Goal: Find specific page/section: Find specific page/section

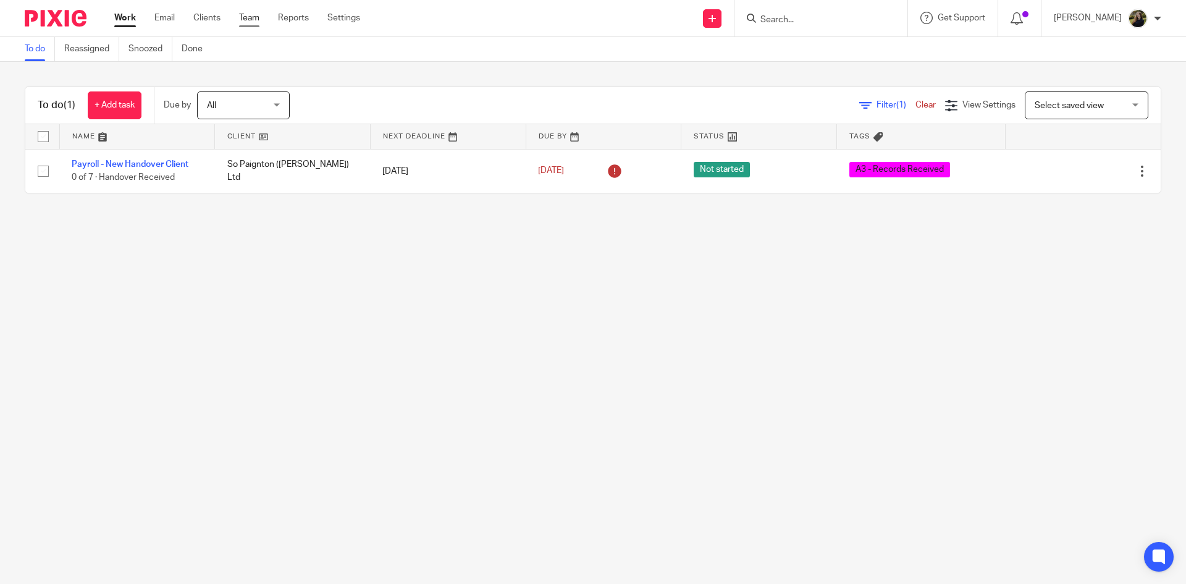
click at [249, 19] on link "Team" at bounding box center [249, 18] width 20 height 12
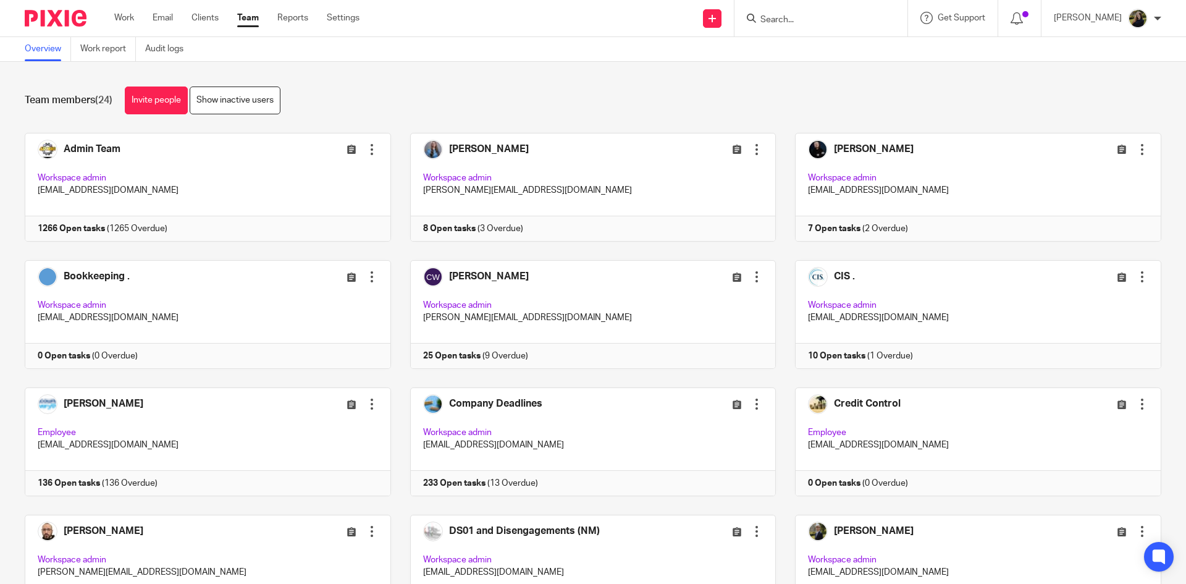
click at [828, 23] on input "Search" at bounding box center [814, 20] width 111 height 11
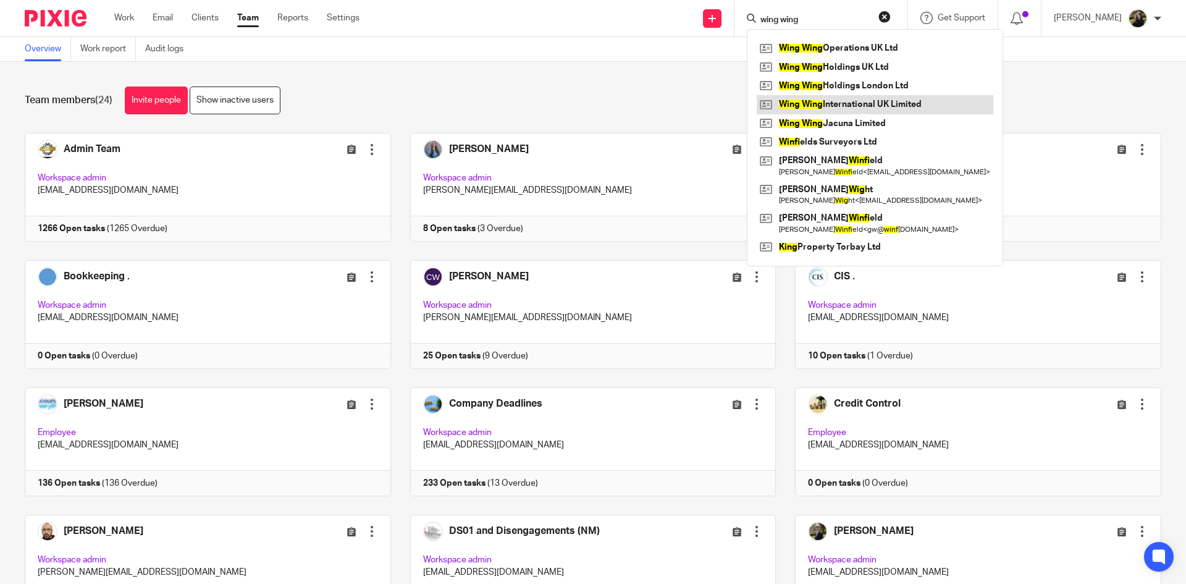
type input "wing wing"
click at [860, 106] on link at bounding box center [875, 104] width 237 height 19
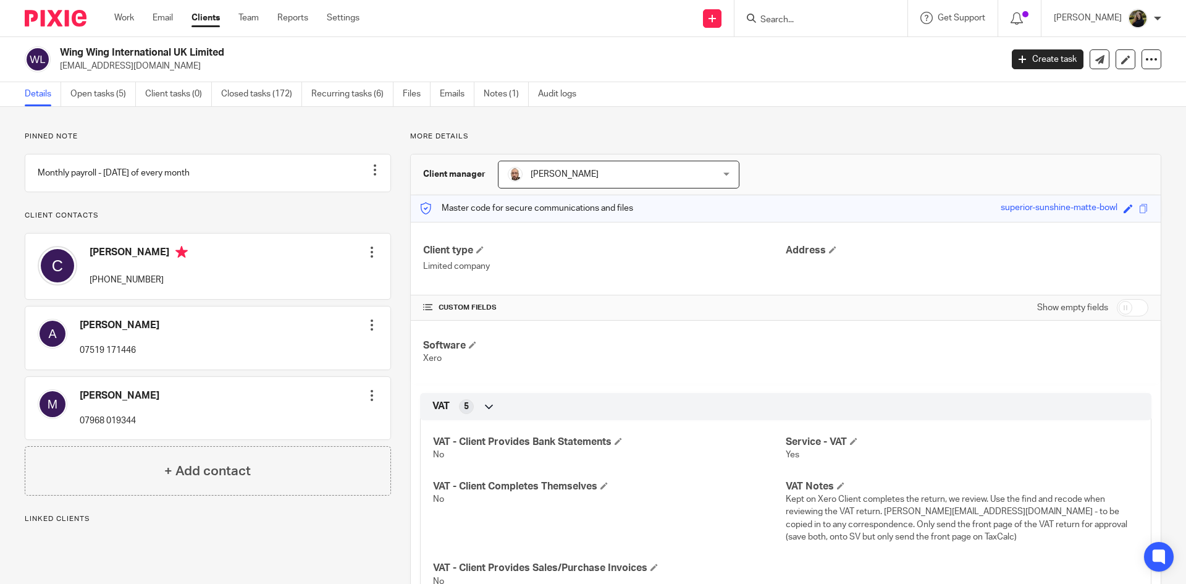
click at [70, 88] on ul "Details Open tasks (5) Client tasks (0) Closed tasks (172) Recurring tasks (6) …" at bounding box center [310, 94] width 570 height 24
click at [91, 85] on link "Open tasks (5)" at bounding box center [102, 94] width 65 height 24
